Goal: Task Accomplishment & Management: Manage account settings

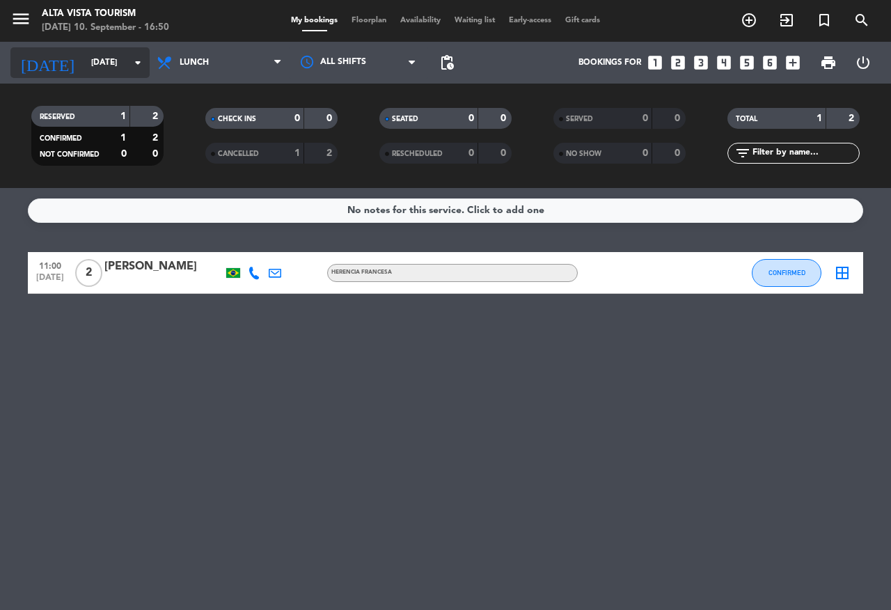
click at [111, 65] on input "[DATE]" at bounding box center [139, 63] width 111 height 24
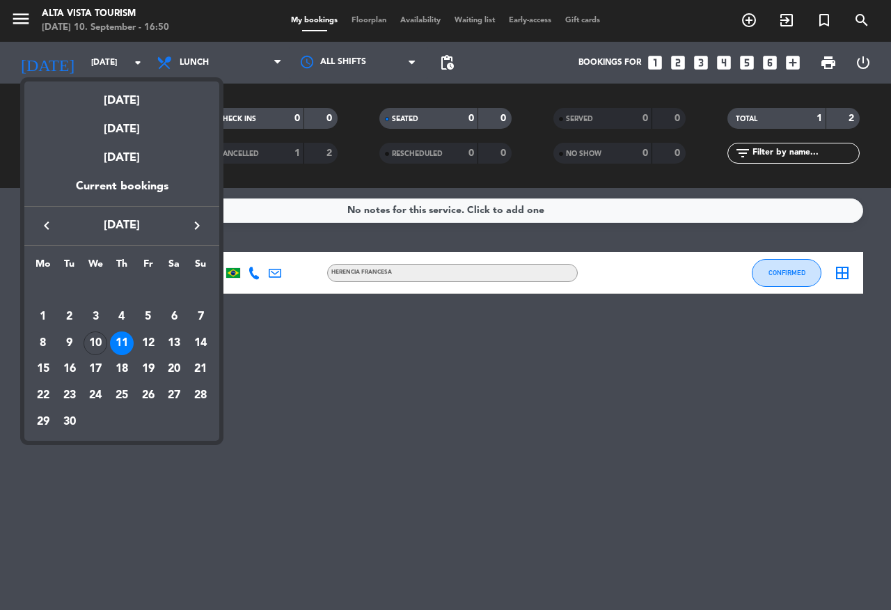
click at [312, 448] on div at bounding box center [445, 305] width 891 height 610
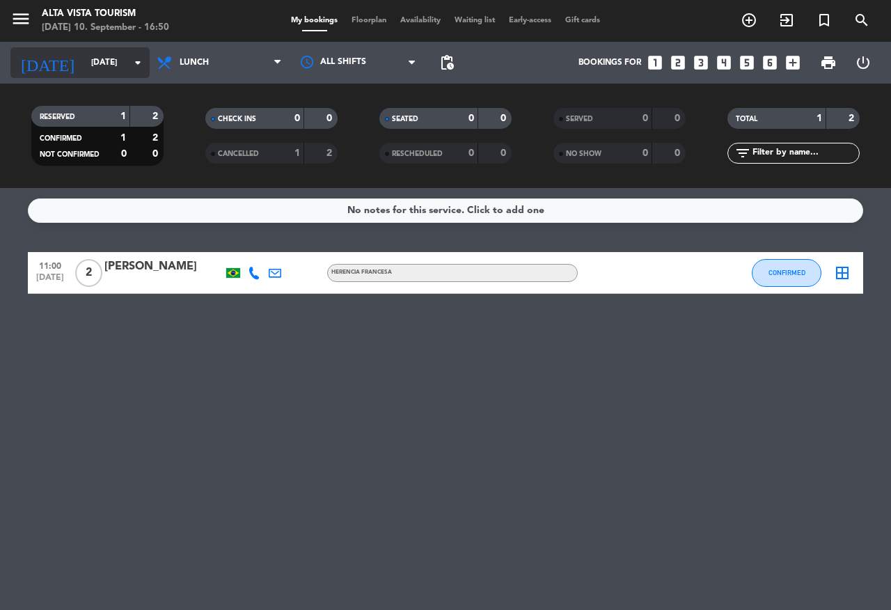
click at [124, 66] on input "[DATE]" at bounding box center [139, 63] width 111 height 24
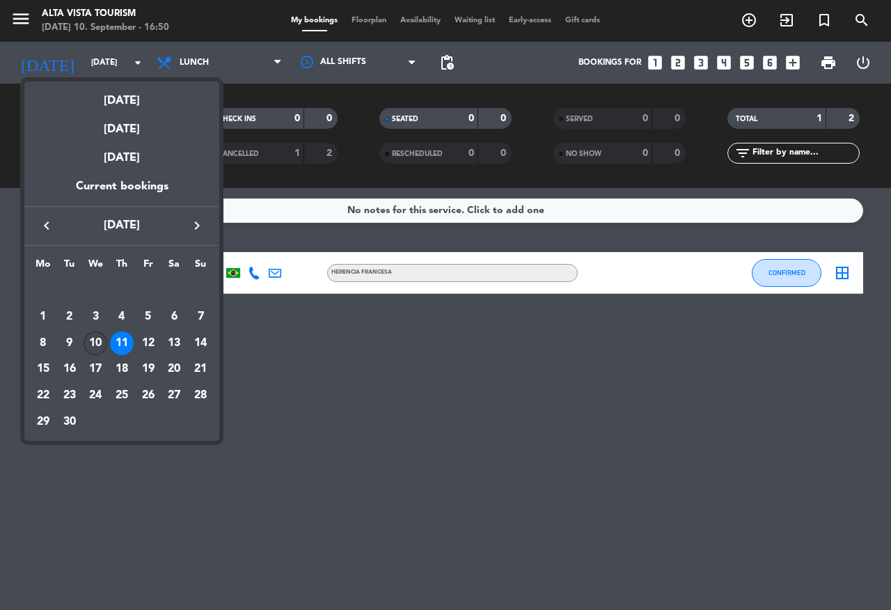
click at [97, 346] on div "10" at bounding box center [96, 343] width 24 height 24
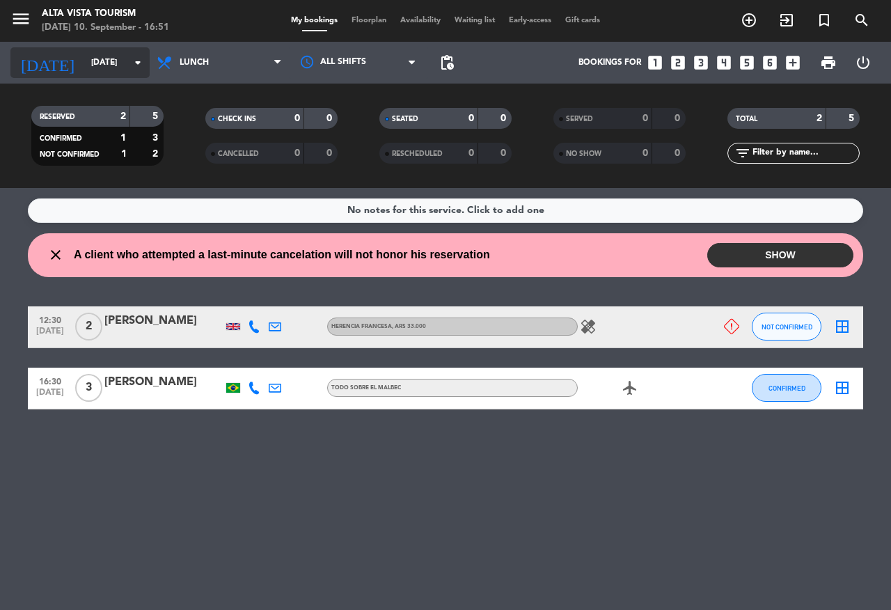
click at [132, 66] on icon "arrow_drop_down" at bounding box center [138, 62] width 17 height 17
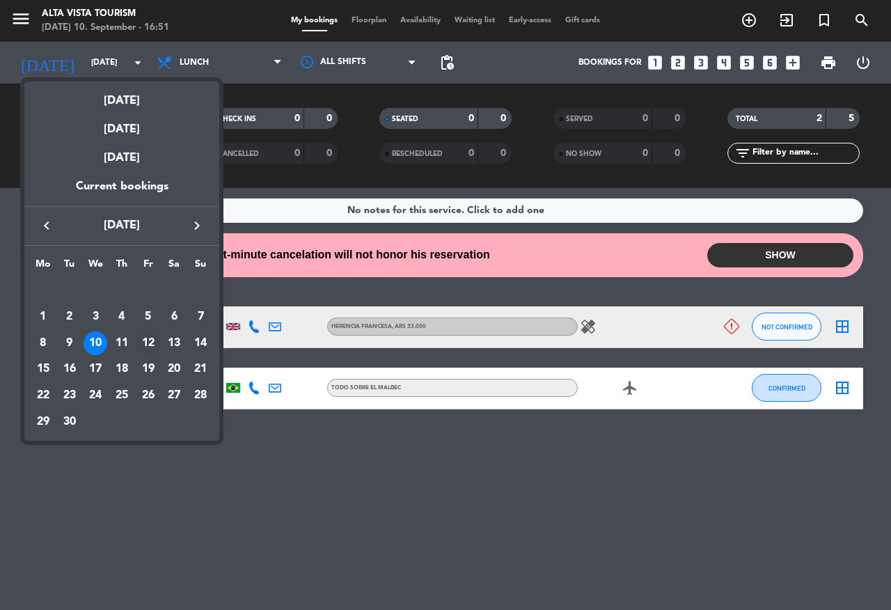
click at [141, 342] on div "12" at bounding box center [148, 343] width 24 height 24
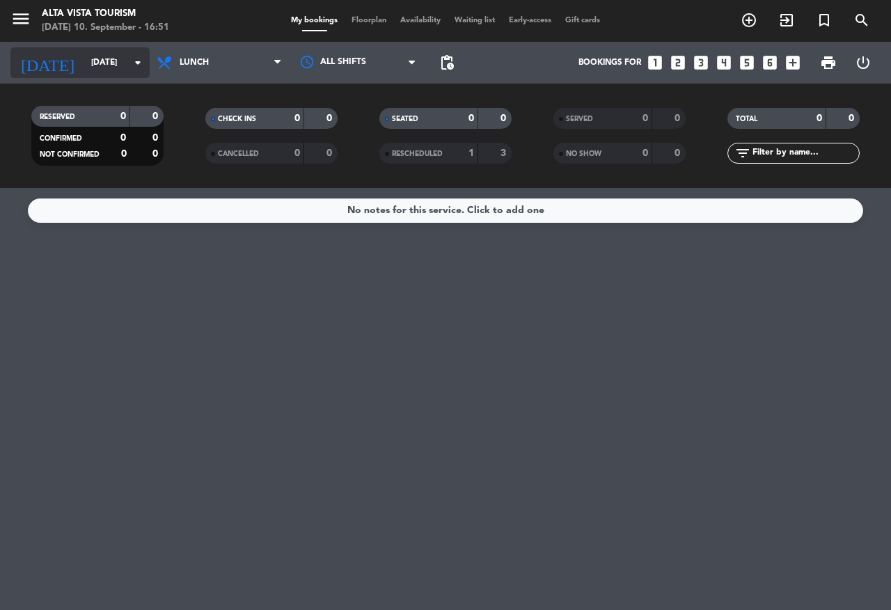
click at [100, 65] on input "[DATE]" at bounding box center [139, 63] width 111 height 24
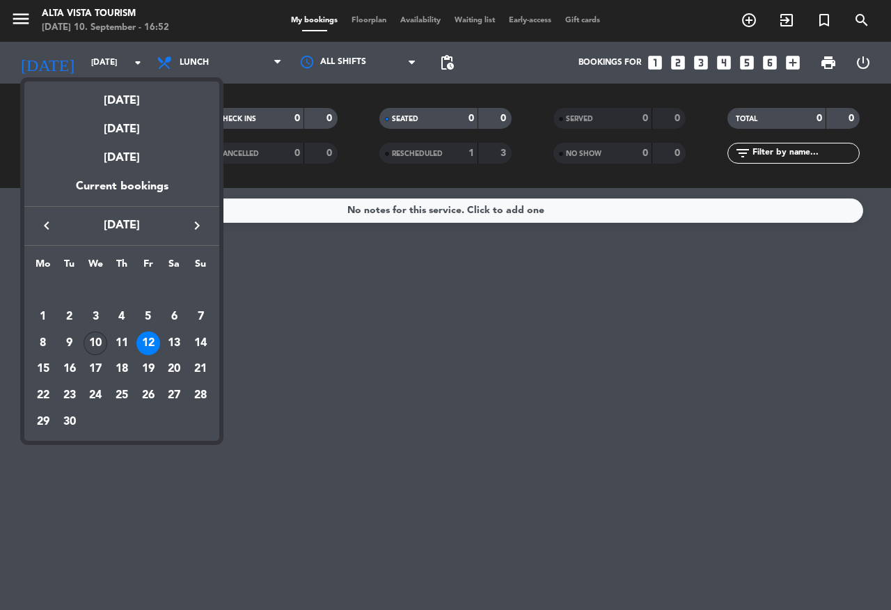
click at [99, 346] on div "10" at bounding box center [96, 343] width 24 height 24
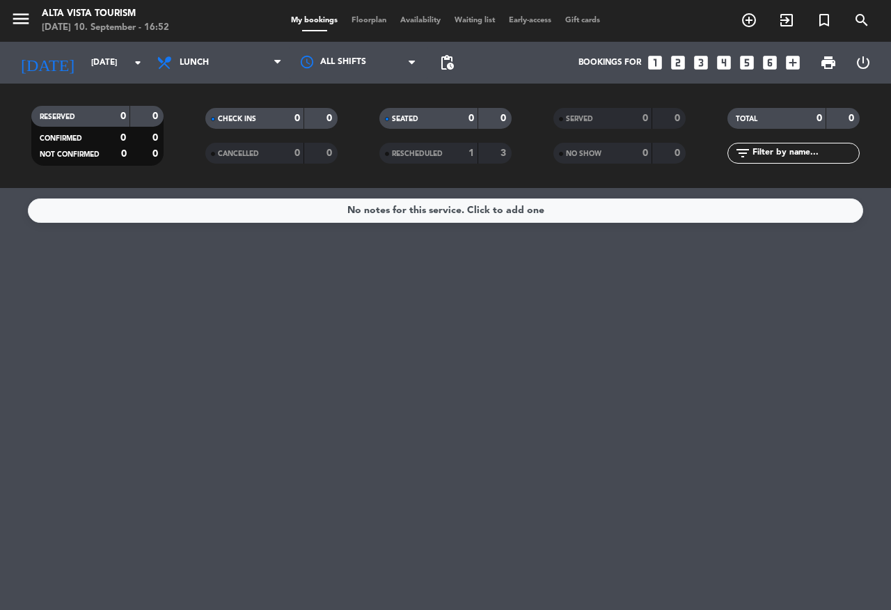
type input "[DATE]"
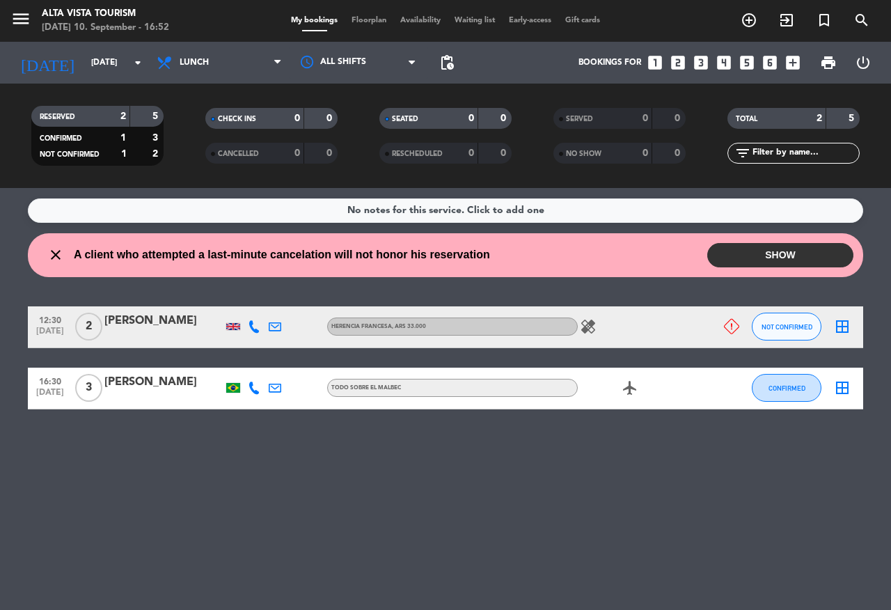
click at [760, 253] on button "SHOW" at bounding box center [781, 255] width 146 height 24
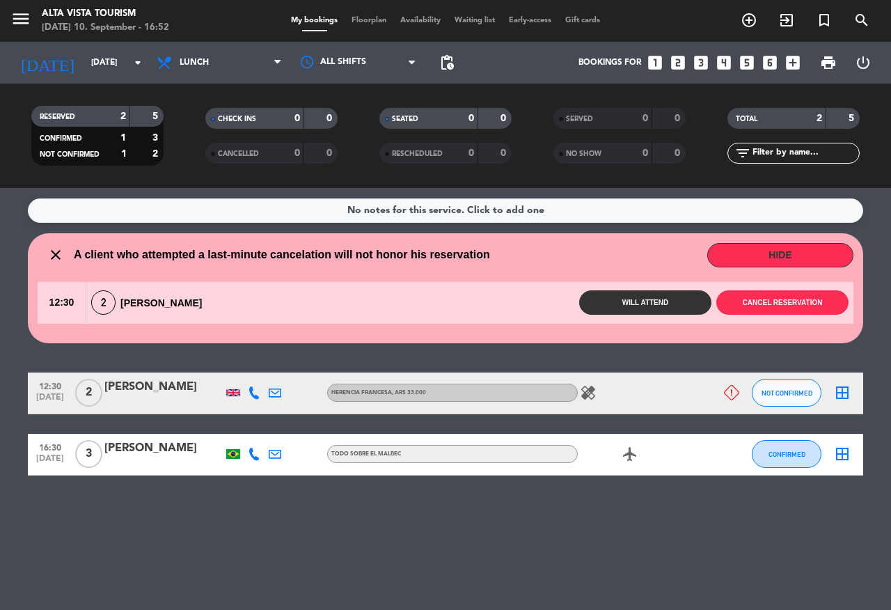
click at [643, 301] on button "Will attend" at bounding box center [645, 302] width 132 height 24
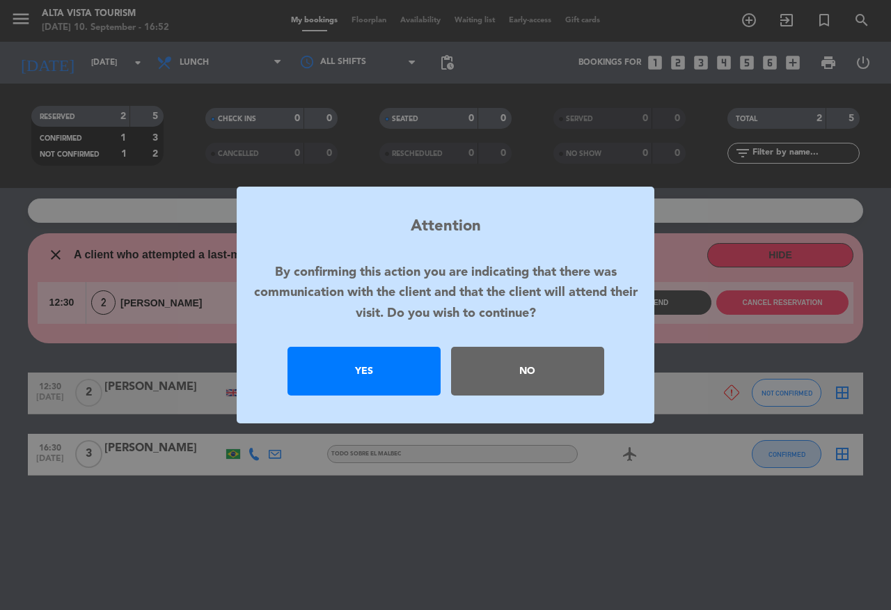
click at [390, 377] on div "Yes" at bounding box center [364, 371] width 153 height 49
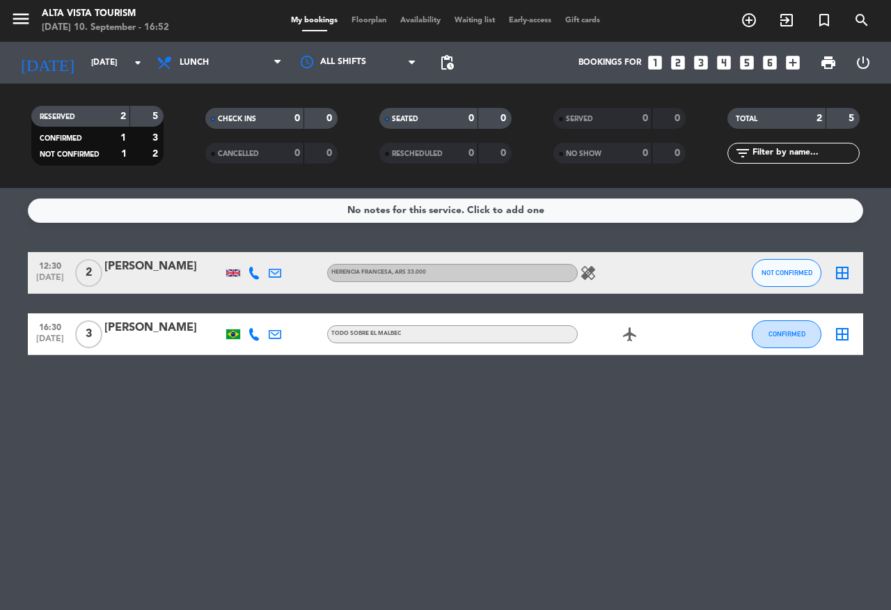
click at [160, 336] on div "[PERSON_NAME]" at bounding box center [163, 328] width 118 height 18
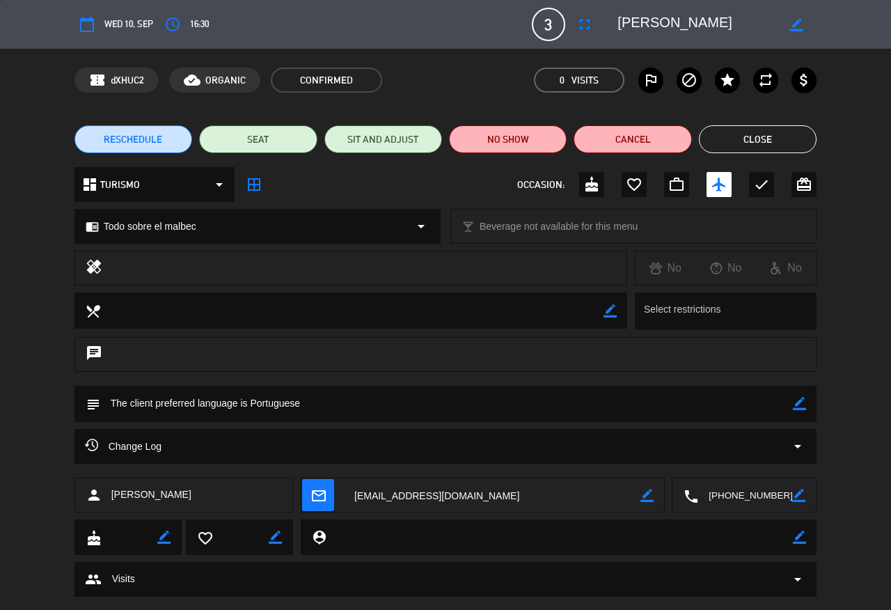
scroll to position [29, 0]
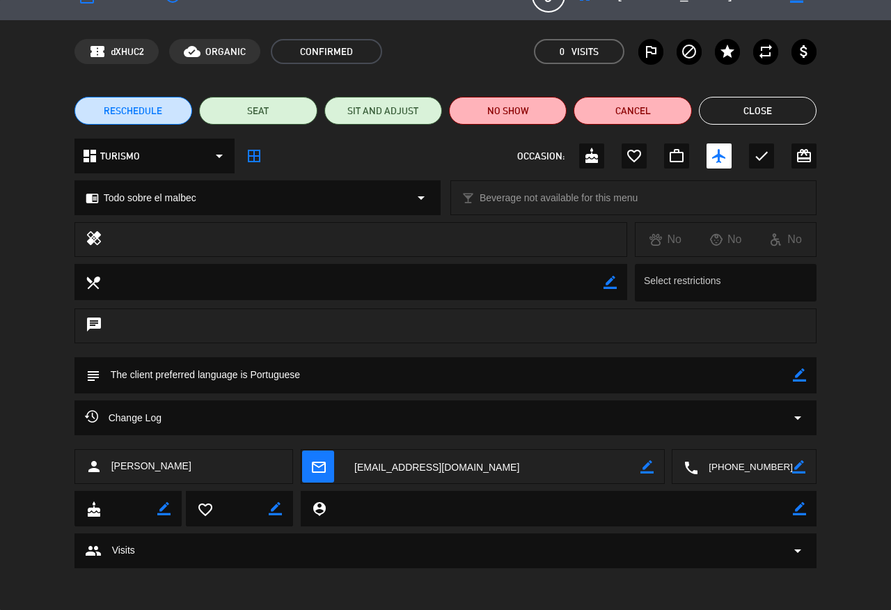
click at [134, 416] on span "Change Log" at bounding box center [123, 417] width 77 height 17
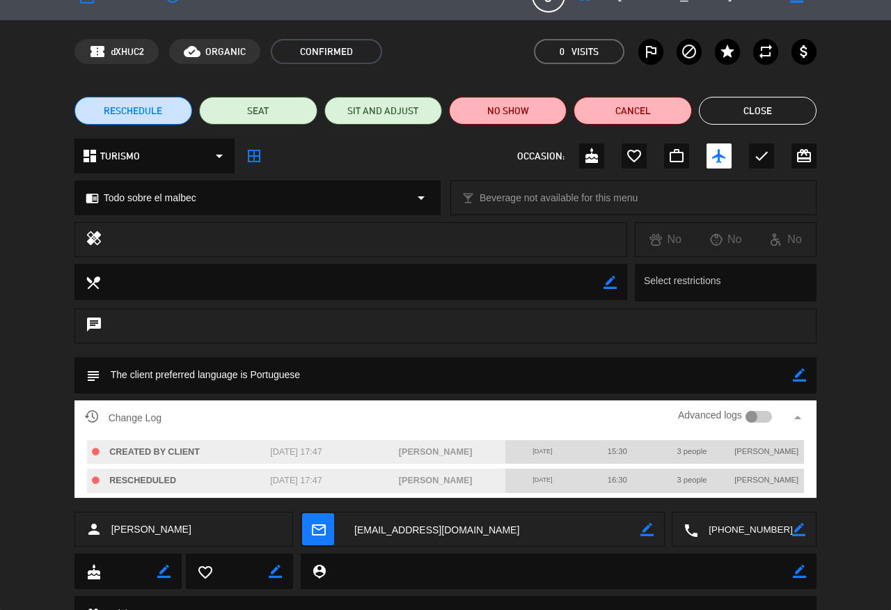
click at [746, 421] on div at bounding box center [752, 417] width 13 height 13
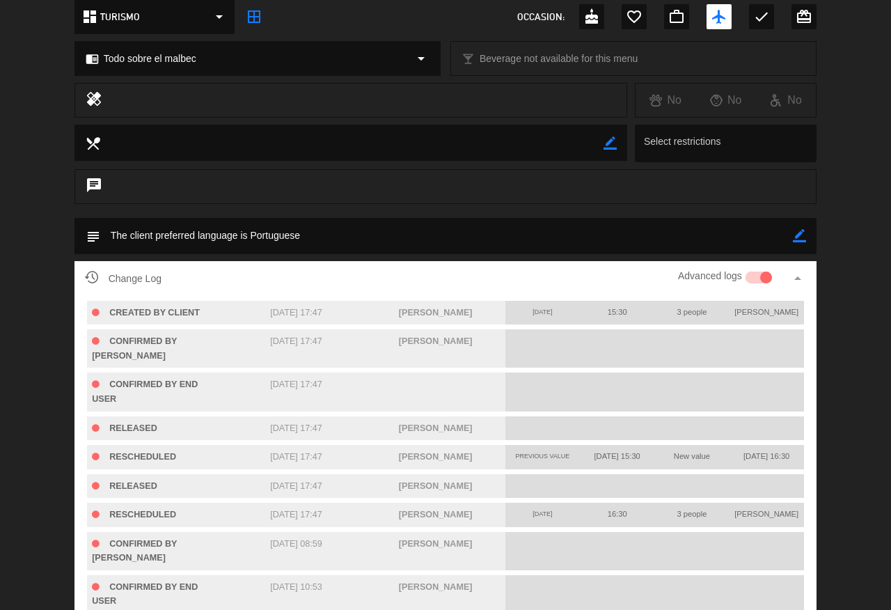
scroll to position [237, 0]
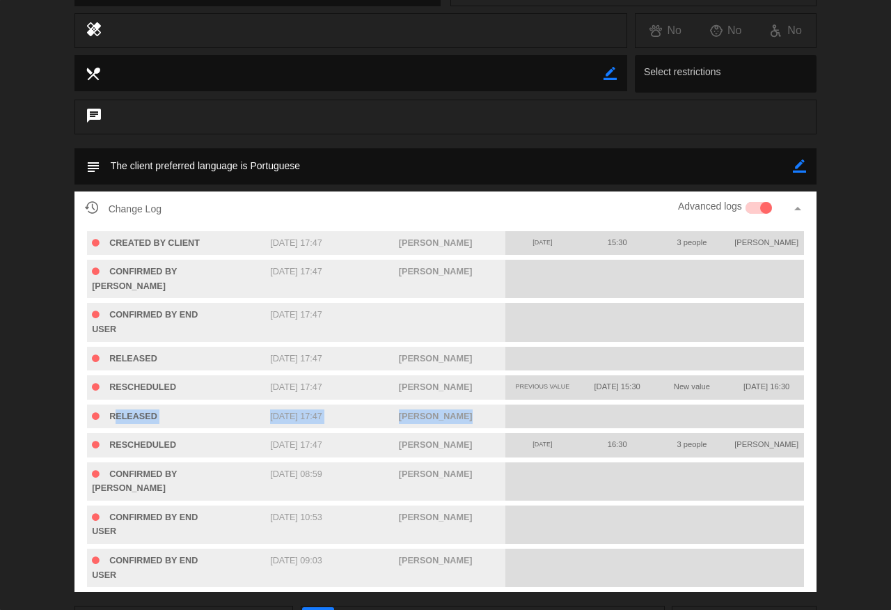
drag, startPoint x: 113, startPoint y: 409, endPoint x: 746, endPoint y: 406, distance: 633.0
click at [746, 405] on div "RELEASED [DATE] 17:47 [PERSON_NAME]" at bounding box center [445, 417] width 717 height 24
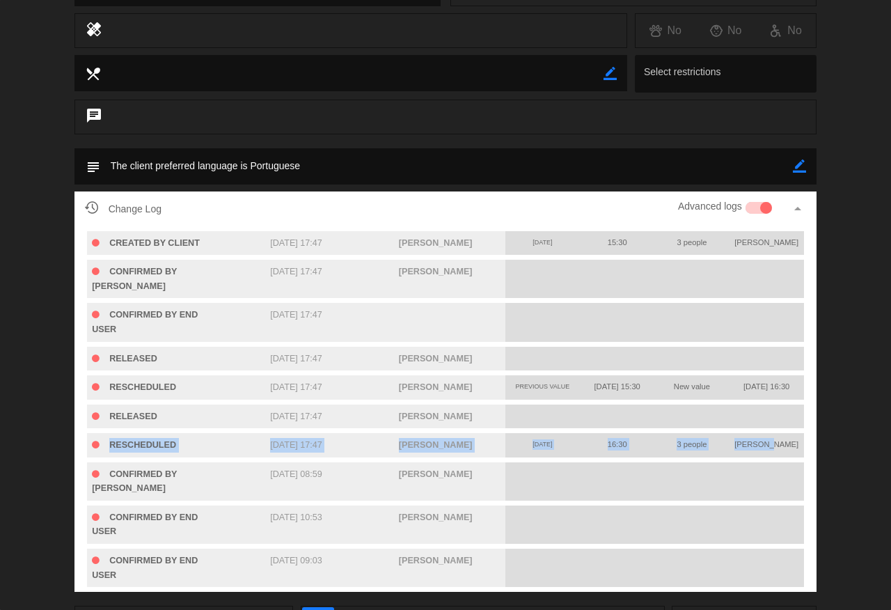
drag, startPoint x: 109, startPoint y: 446, endPoint x: 781, endPoint y: 440, distance: 671.3
click at [781, 440] on div "RESCHEDULED [DATE] 17:47 [PERSON_NAME] [DATE] 16:30 3 people [PERSON_NAME]" at bounding box center [445, 445] width 717 height 24
click at [841, 428] on div "Change Log Advanced logs arrow_drop_up CREATED BY CLIENT [DATE] 17:47 [PERSON_N…" at bounding box center [445, 399] width 891 height 414
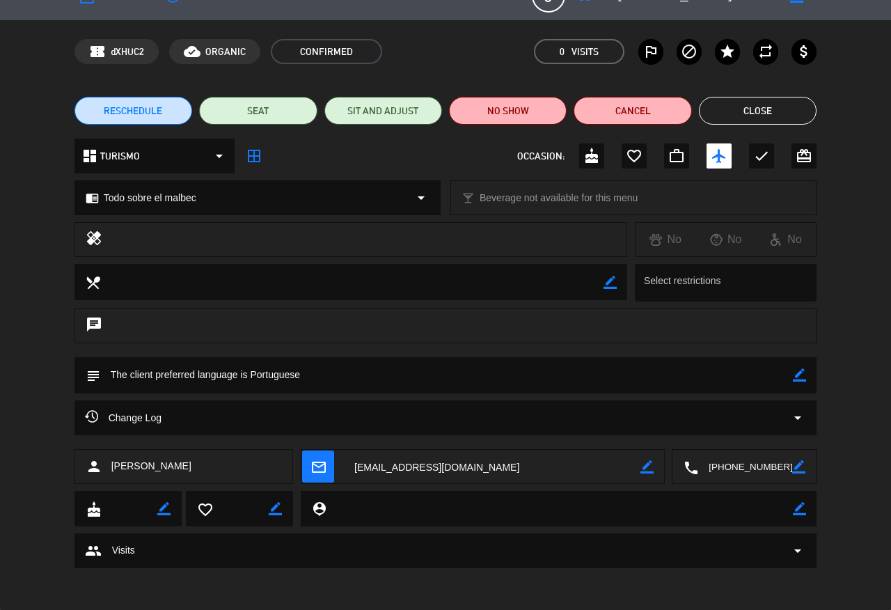
scroll to position [29, 0]
click at [759, 116] on button "Close" at bounding box center [758, 111] width 118 height 28
